Goal: Find specific page/section: Find specific page/section

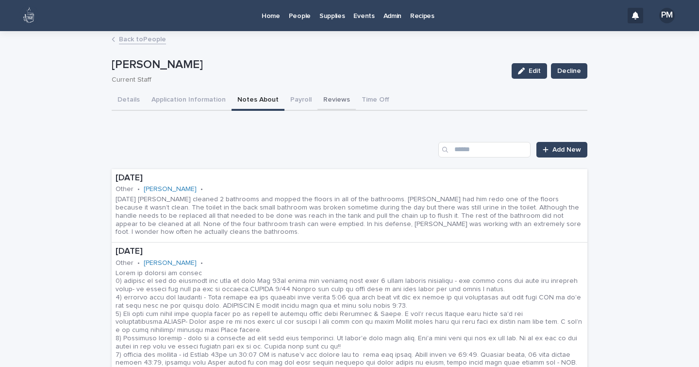
click at [322, 102] on button "Reviews" at bounding box center [337, 100] width 38 height 20
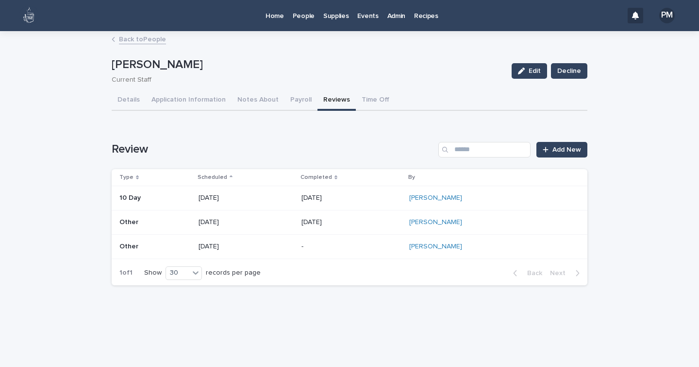
click at [219, 249] on p "09/24/2025" at bounding box center [246, 246] width 95 height 8
